Goal: Transaction & Acquisition: Purchase product/service

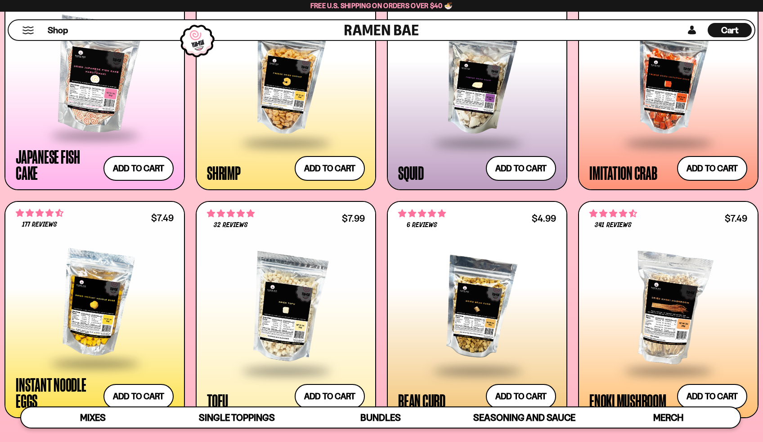
scroll to position [1065, 0]
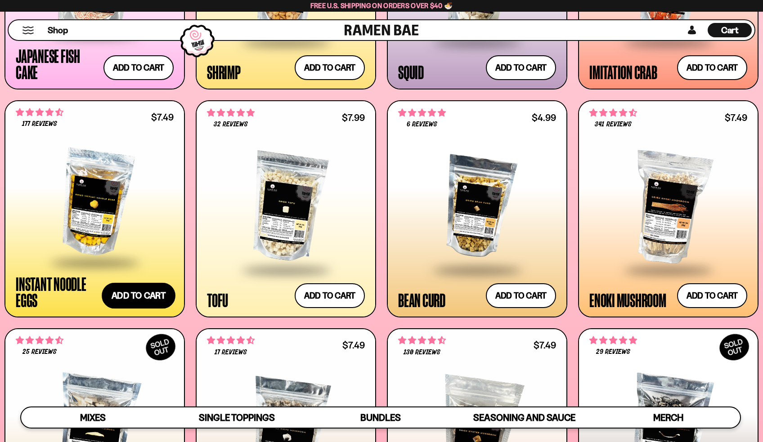
click at [127, 301] on button "Add to cart Add ― Regular price $7.49 Regular price Sale price $7.49 Unit price…" at bounding box center [139, 296] width 74 height 26
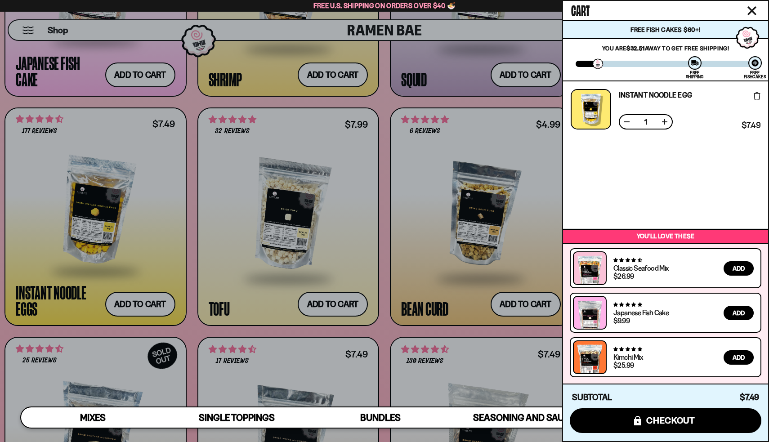
click at [749, 8] on icon "Close cart" at bounding box center [752, 11] width 8 height 8
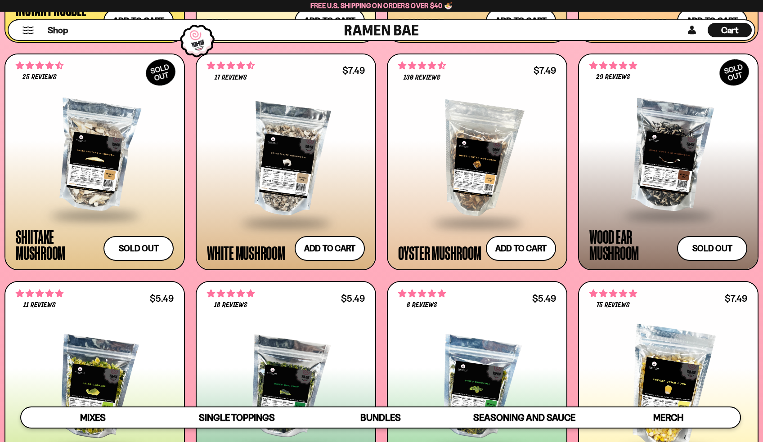
scroll to position [1508, 0]
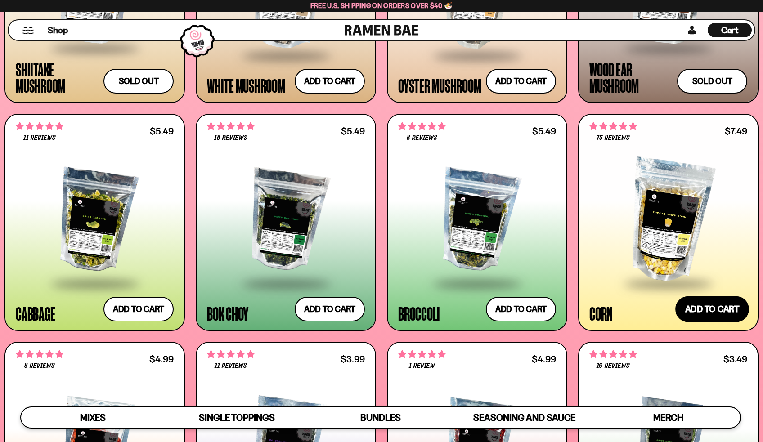
click at [718, 308] on button "Add to cart Add ― Regular price $7.49 Regular price Sale price $7.49 Unit price…" at bounding box center [712, 310] width 74 height 26
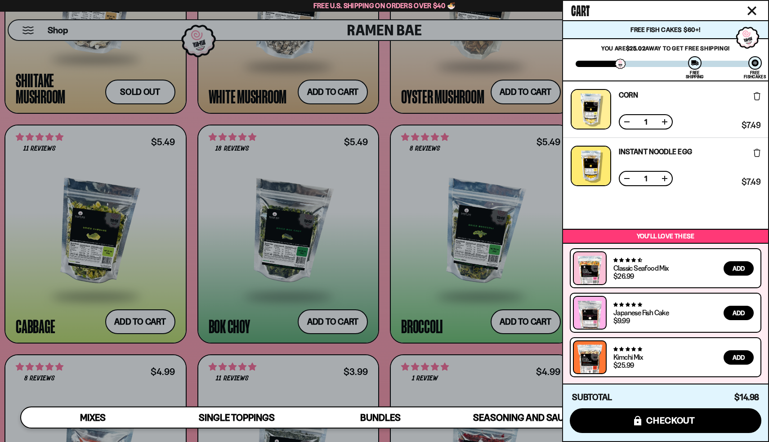
click at [755, 13] on icon "Close cart" at bounding box center [752, 11] width 8 height 8
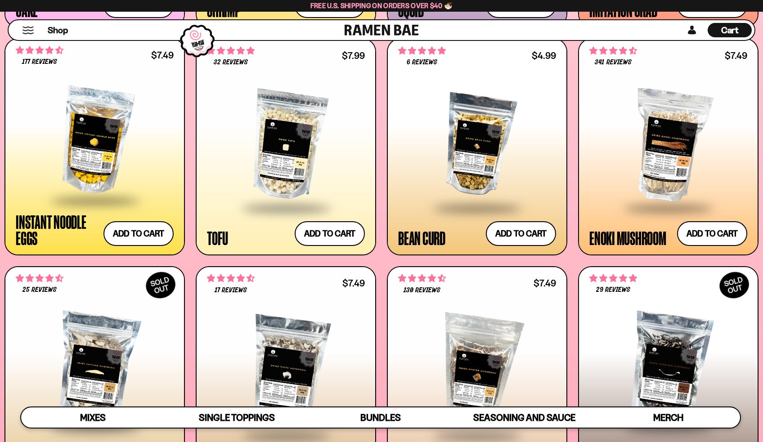
scroll to position [1066, 0]
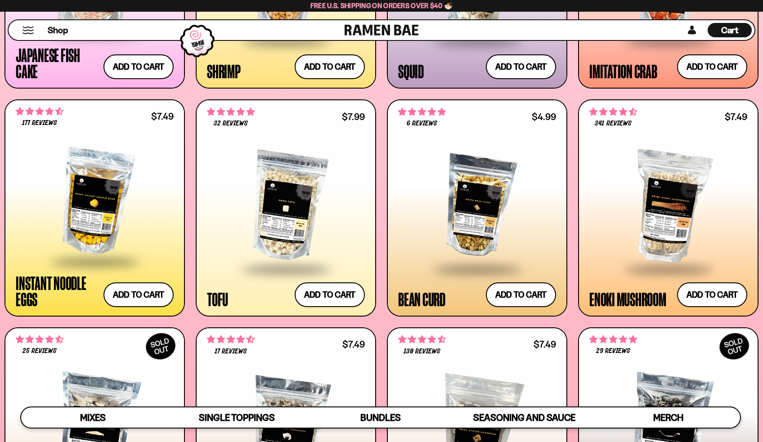
click at [442, 114] on span "5.00 stars" at bounding box center [442, 112] width 8 height 8
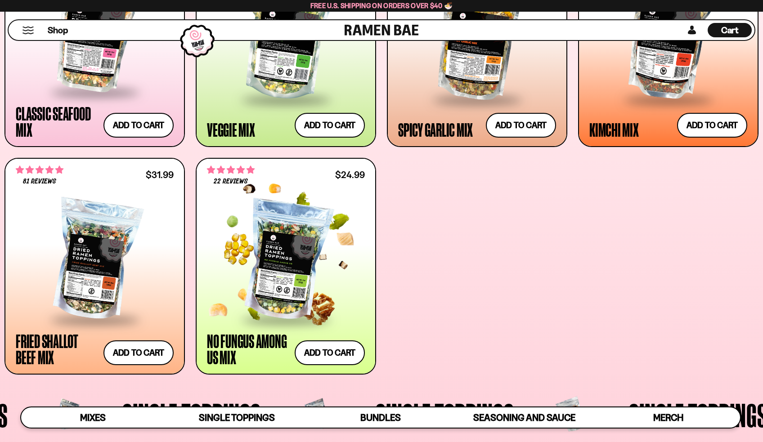
scroll to position [324, 0]
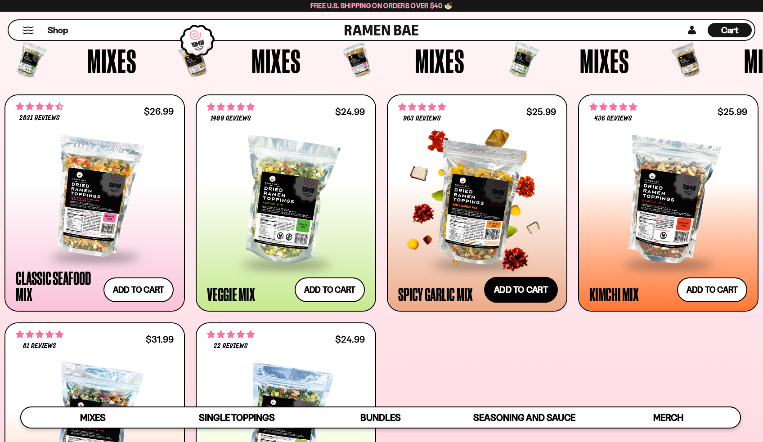
click at [517, 291] on button "Add to cart Add ― Regular price $25.99 Regular price Sale price $25.99 Unit pri…" at bounding box center [521, 290] width 74 height 26
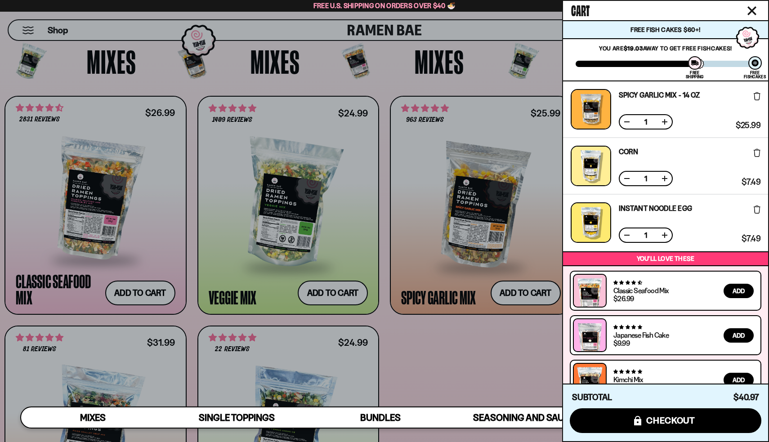
click at [753, 8] on icon "Close cart" at bounding box center [752, 10] width 9 height 9
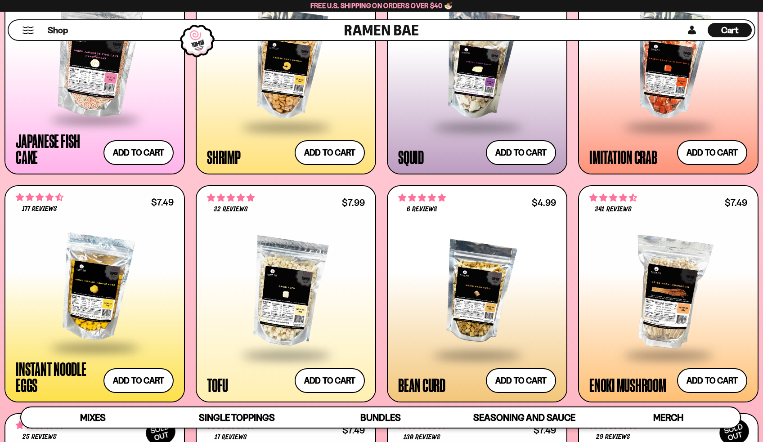
scroll to position [982, 0]
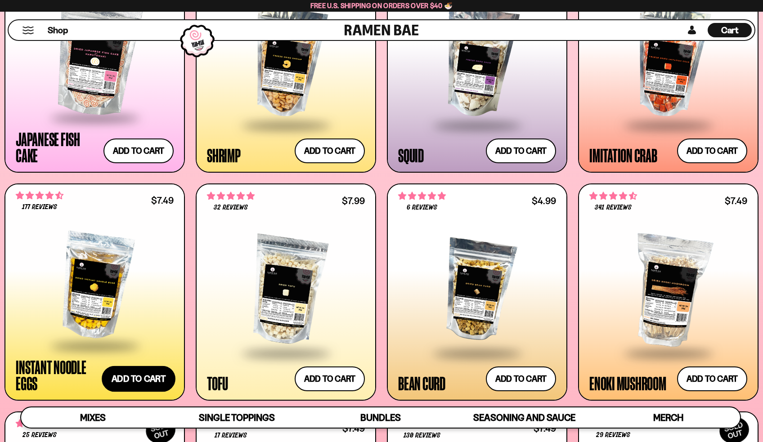
click at [148, 375] on button "Add to cart Add ― Regular price $7.49 Regular price Sale price $7.49 Unit price…" at bounding box center [139, 379] width 74 height 26
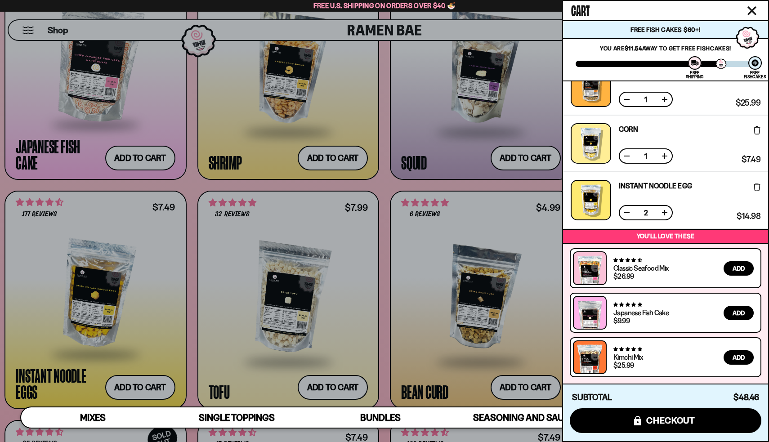
click at [747, 9] on button "Close cart" at bounding box center [752, 10] width 13 height 13
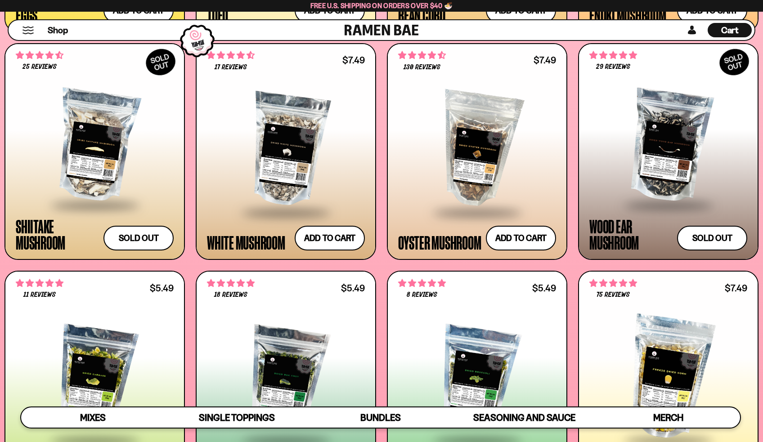
scroll to position [1335, 0]
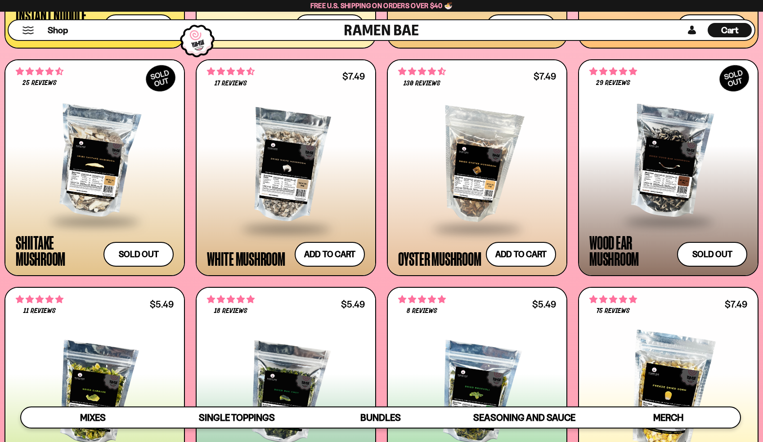
click at [478, 149] on div at bounding box center [477, 166] width 158 height 124
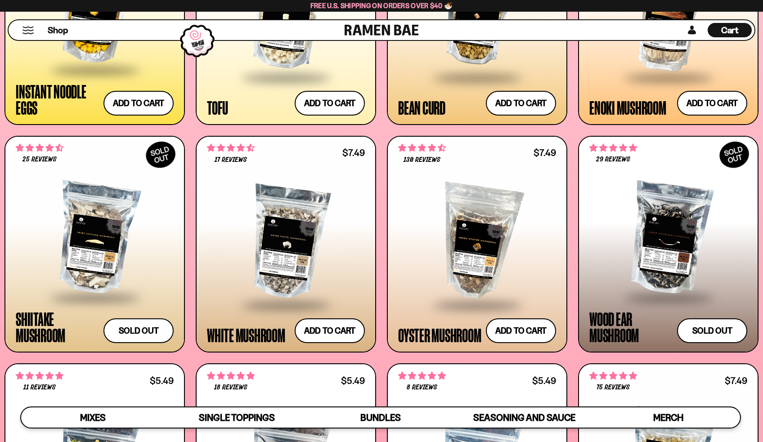
scroll to position [1174, 0]
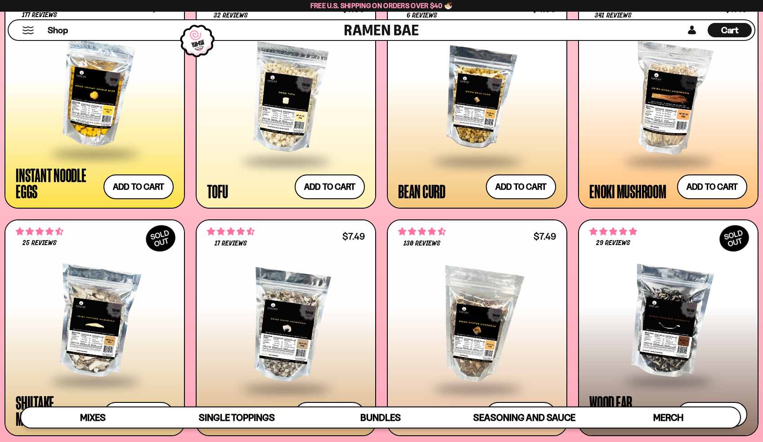
click at [130, 295] on div at bounding box center [95, 321] width 158 height 117
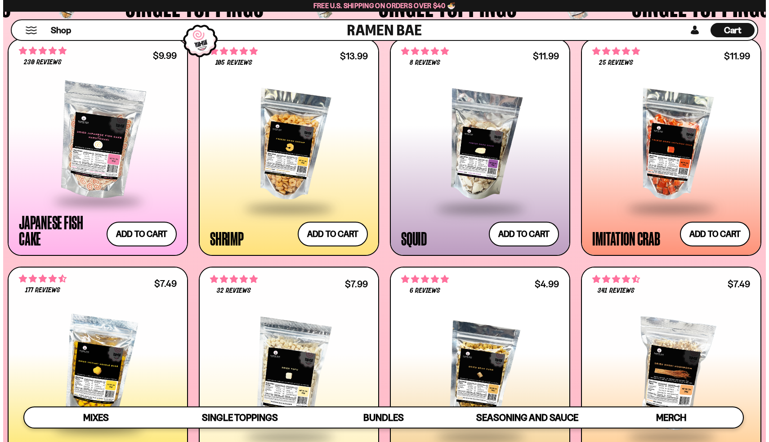
scroll to position [996, 0]
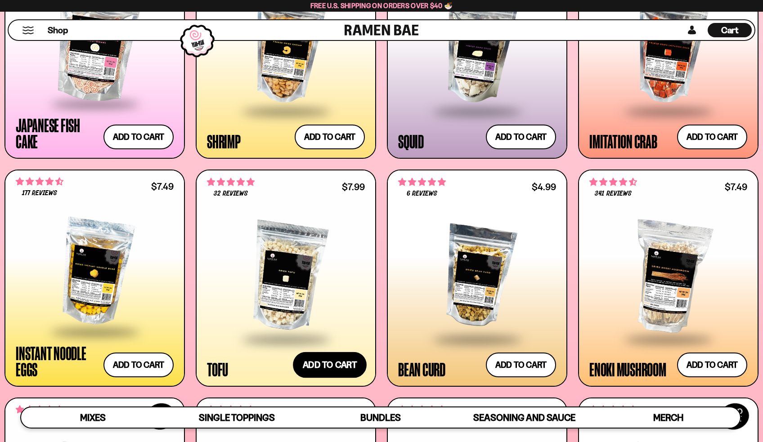
click at [345, 354] on button "Add to cart Add ― Regular price $7.99 Regular price Sale price $7.99 Unit price…" at bounding box center [330, 365] width 74 height 26
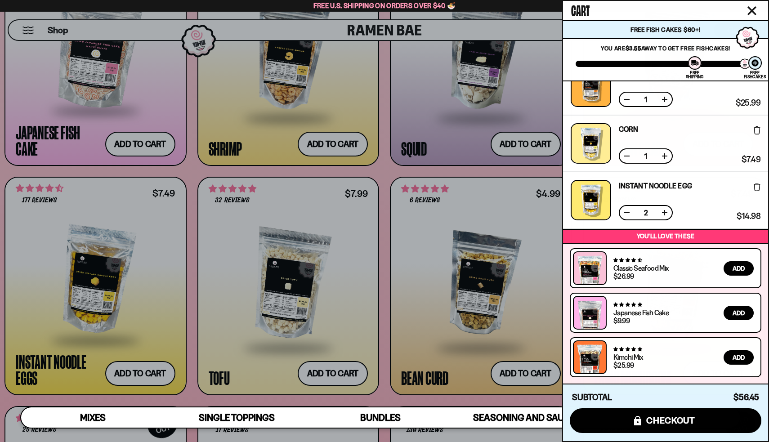
scroll to position [0, 0]
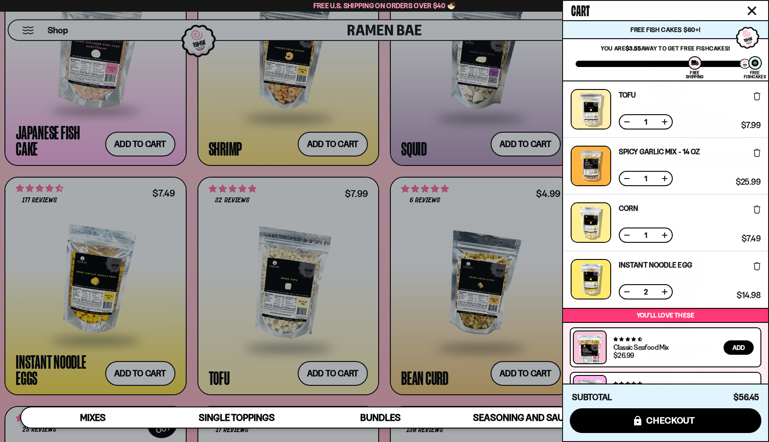
click at [759, 97] on div "Tofu Free Gift Subscription: 1 $7.99 $7.99 (Saved $0.00 )" at bounding box center [665, 109] width 205 height 57
click at [755, 95] on icon at bounding box center [757, 96] width 7 height 8
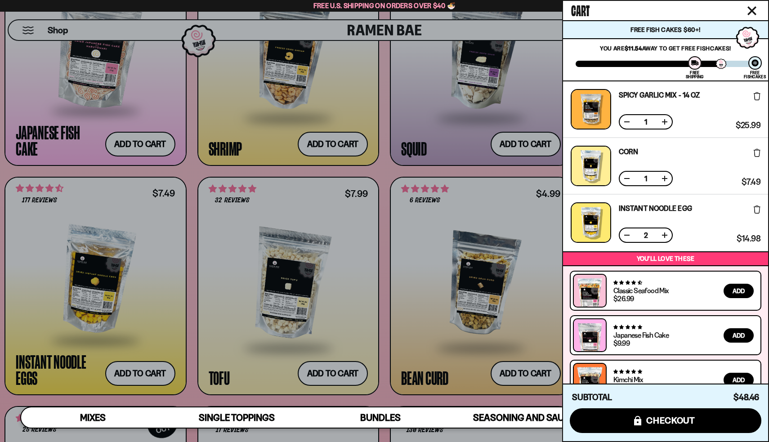
click at [328, 146] on div at bounding box center [384, 221] width 769 height 442
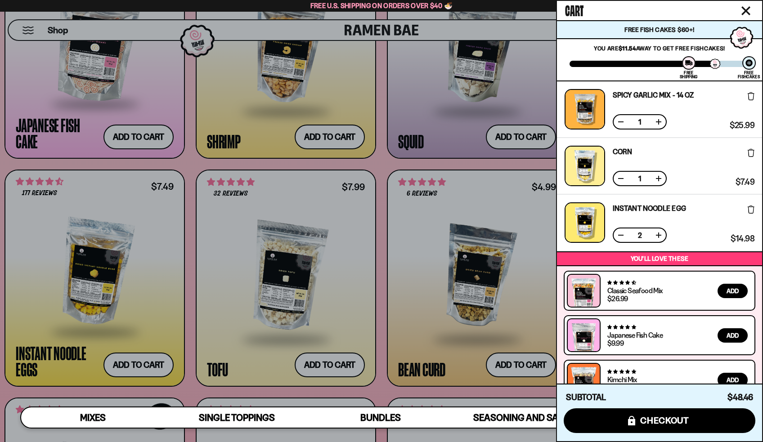
click at [329, 145] on div at bounding box center [381, 221] width 763 height 442
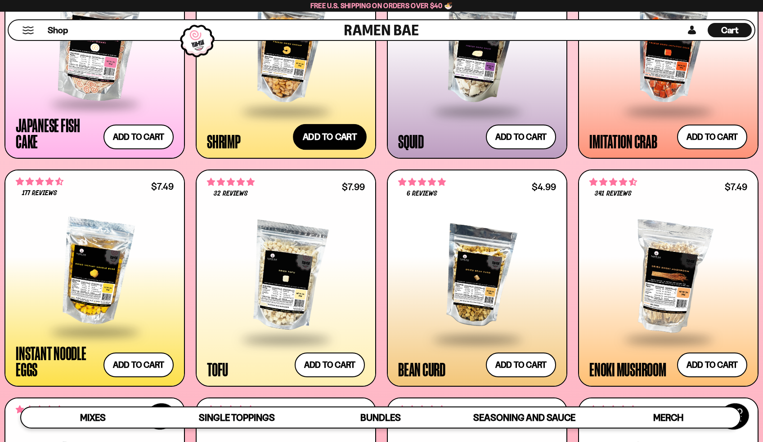
click at [331, 139] on button "Add to cart Add ― Regular price $13.99 Regular price Sale price $13.99 Unit pri…" at bounding box center [330, 137] width 74 height 26
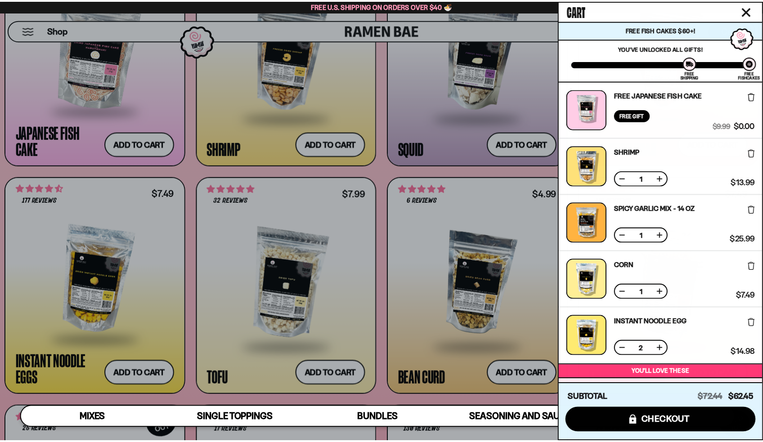
scroll to position [136, 0]
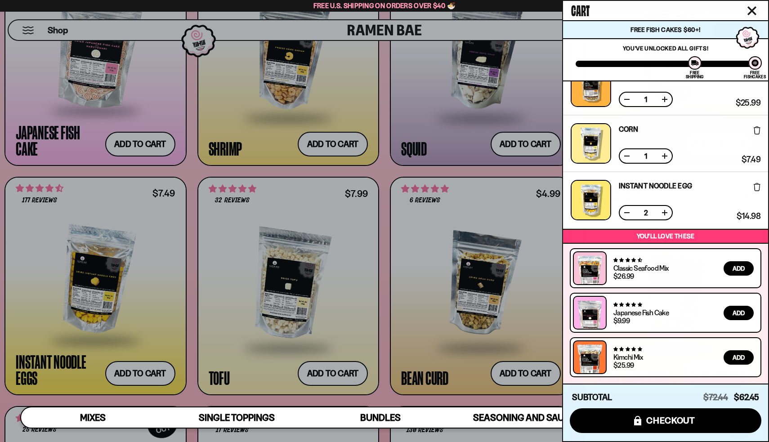
click at [377, 168] on div at bounding box center [384, 221] width 769 height 442
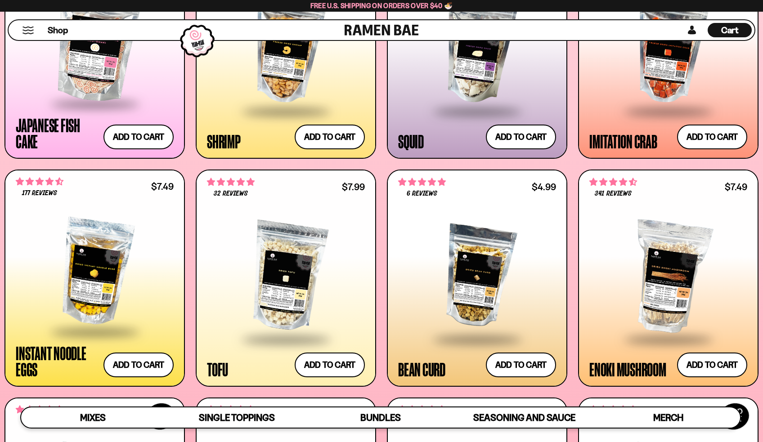
click at [377, 168] on div at bounding box center [381, 221] width 763 height 442
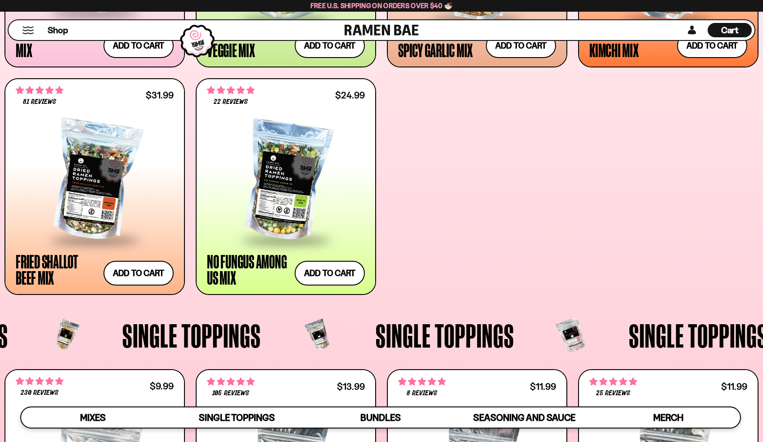
scroll to position [0, 0]
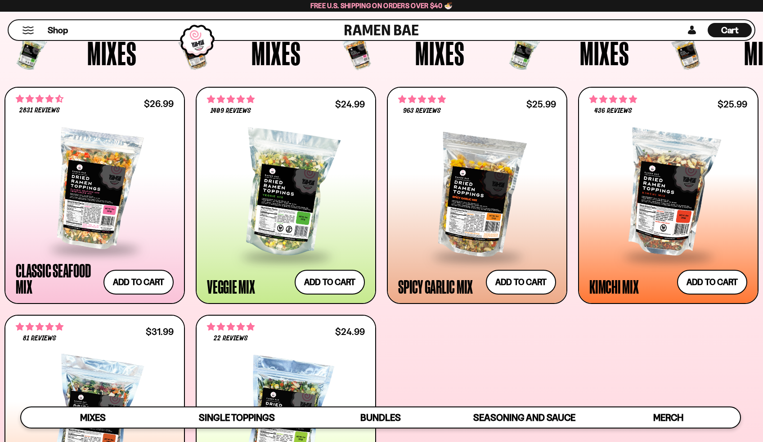
click at [751, 31] on div "Cart D0381C2F-513E-4F90-8A41-6F0A75DCBAAA" at bounding box center [730, 30] width 44 height 14
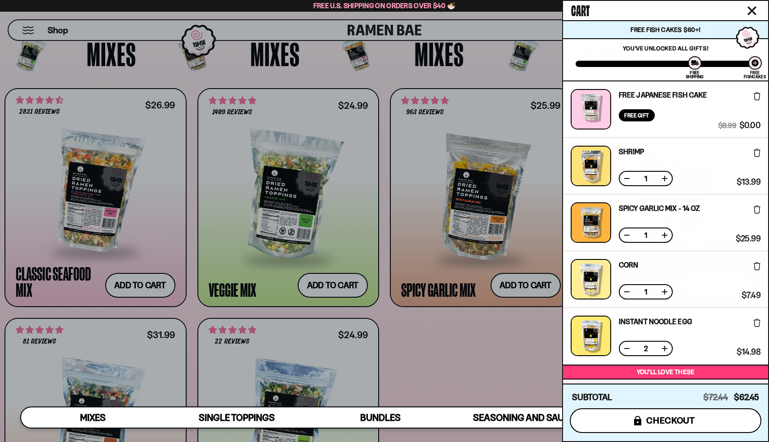
click at [667, 427] on button "icons8-lock checkout" at bounding box center [666, 421] width 192 height 25
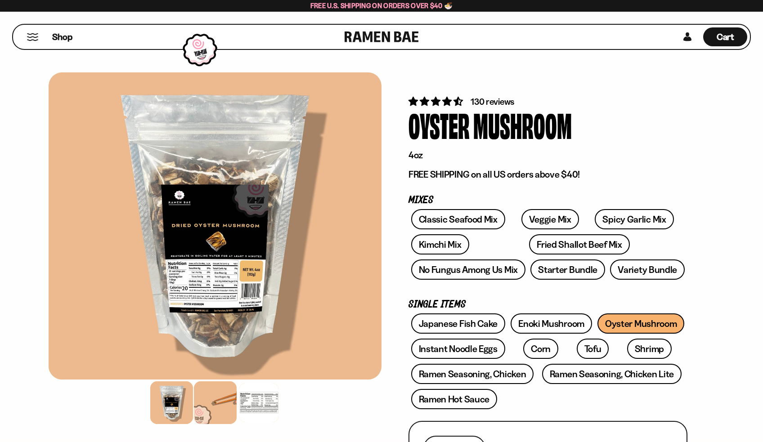
click at [209, 401] on div at bounding box center [215, 403] width 43 height 43
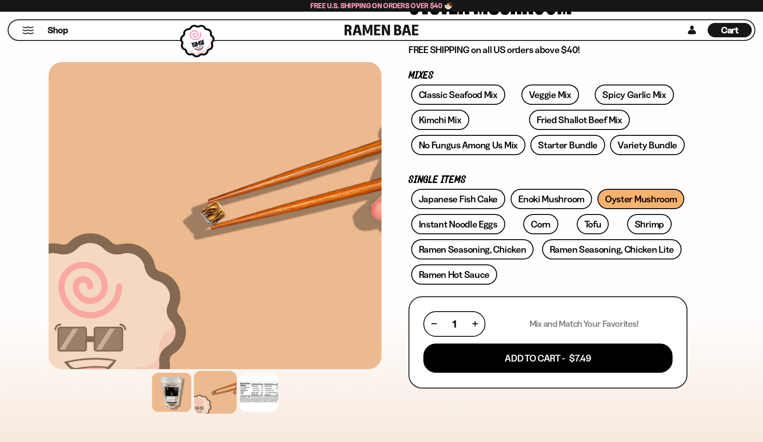
scroll to position [110, 0]
